Goal: Transaction & Acquisition: Subscribe to service/newsletter

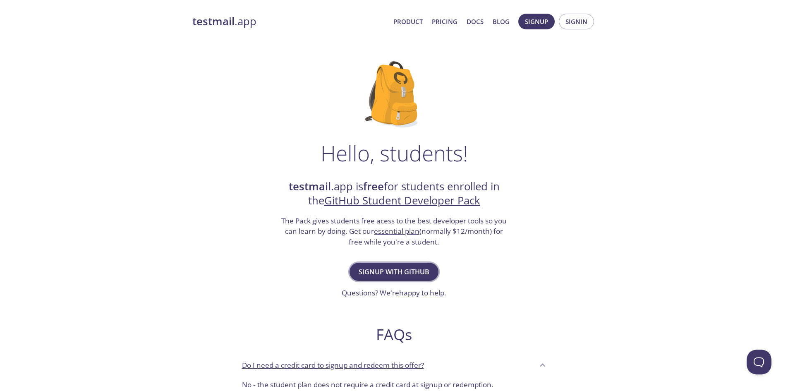
click at [425, 274] on span "Signup with GitHub" at bounding box center [394, 272] width 71 height 12
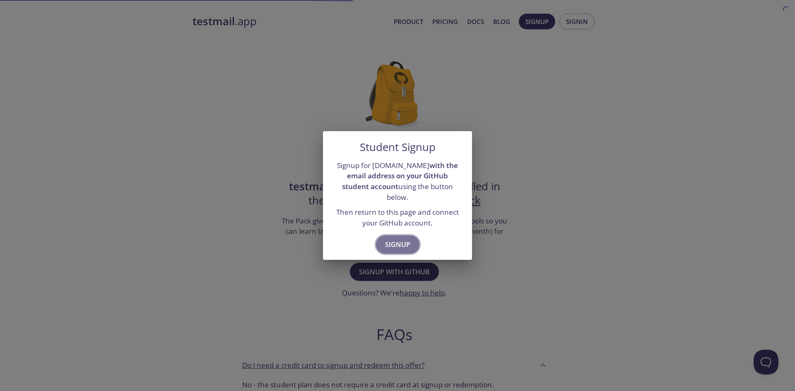
click at [410, 235] on button "Signup" at bounding box center [397, 244] width 43 height 18
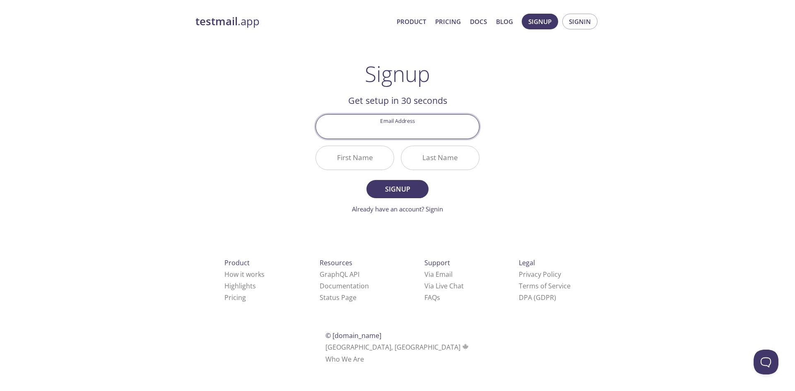
click at [431, 129] on input "Email Address" at bounding box center [397, 127] width 163 height 24
click at [516, 116] on div "testmail .app Product Pricing Docs Blog Signup Signin Signup Get setup in 30 se…" at bounding box center [397, 198] width 424 height 380
click at [437, 126] on input "Email Address" at bounding box center [397, 127] width 163 height 24
paste input "youssefsmain0@gmail.com"
click at [369, 130] on input "youssefsmain0@gmail.com" at bounding box center [397, 127] width 163 height 24
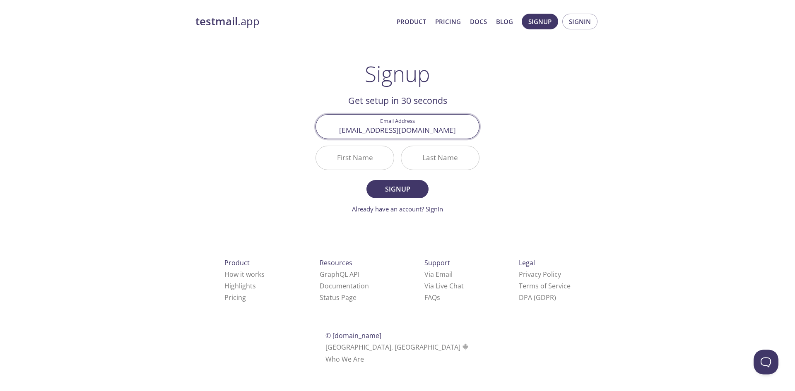
click at [369, 130] on input "youssefsmain0@gmail.com" at bounding box center [397, 127] width 163 height 24
click at [382, 130] on input "youssefsmain0@gmail.com" at bounding box center [397, 127] width 163 height 24
drag, startPoint x: 377, startPoint y: 130, endPoint x: 324, endPoint y: 137, distance: 53.0
click at [324, 137] on input "youssefsmain0@gmail.com" at bounding box center [397, 127] width 163 height 24
type input "youssefsmain0@gmail.com"
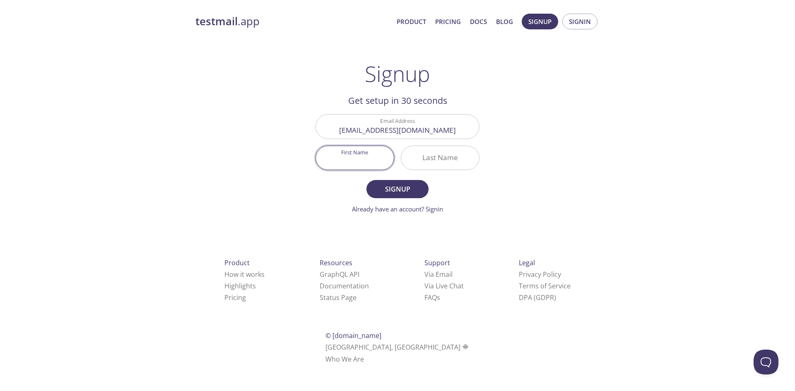
click at [352, 162] on input "First Name" at bounding box center [355, 158] width 78 height 24
paste input "Youssef"
type input "Youssef"
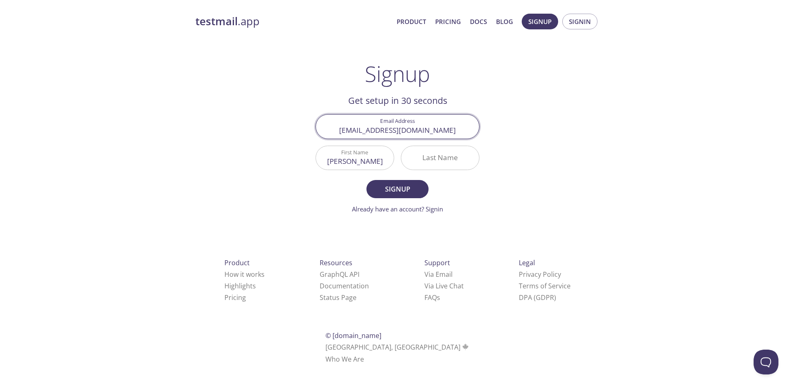
drag, startPoint x: 399, startPoint y: 130, endPoint x: 378, endPoint y: 133, distance: 21.4
click at [378, 133] on input "youssefsmain0@gmail.com" at bounding box center [397, 127] width 163 height 24
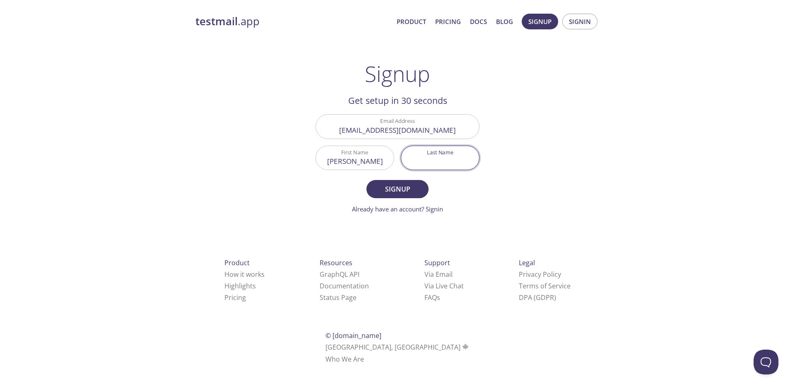
click at [437, 156] on input "Last Name" at bounding box center [440, 158] width 78 height 24
paste input "smain"
type input "smain"
click at [397, 183] on span "Signup" at bounding box center [397, 189] width 44 height 12
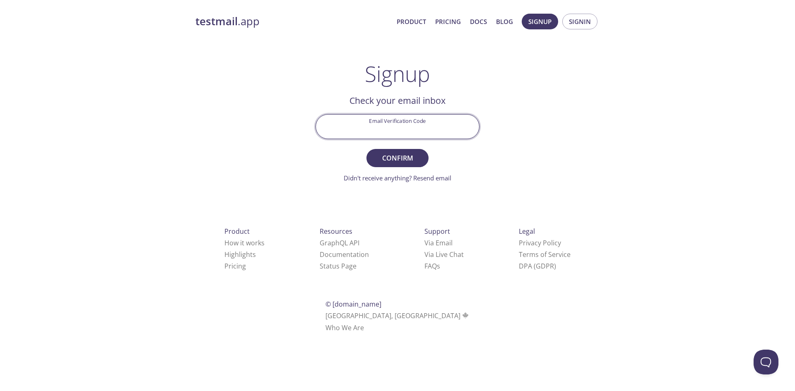
click at [399, 128] on input "Email Verification Code" at bounding box center [397, 127] width 163 height 24
paste input "8NU4ZHP"
type input "8NU4ZHP"
click at [397, 158] on span "Confirm" at bounding box center [397, 158] width 44 height 12
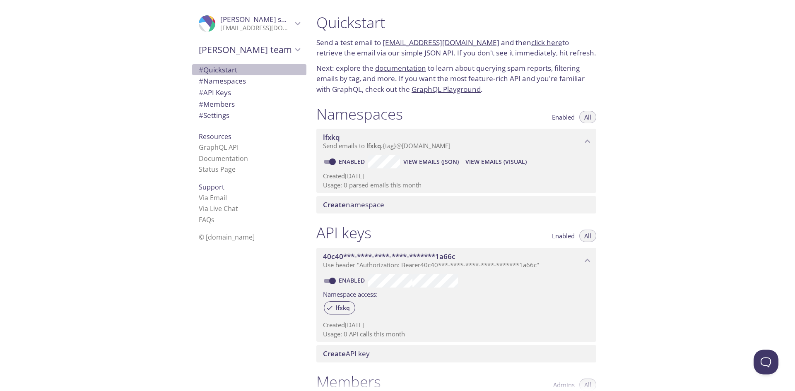
click at [215, 74] on span "# Quickstart" at bounding box center [218, 70] width 38 height 10
